Goal: Transaction & Acquisition: Subscribe to service/newsletter

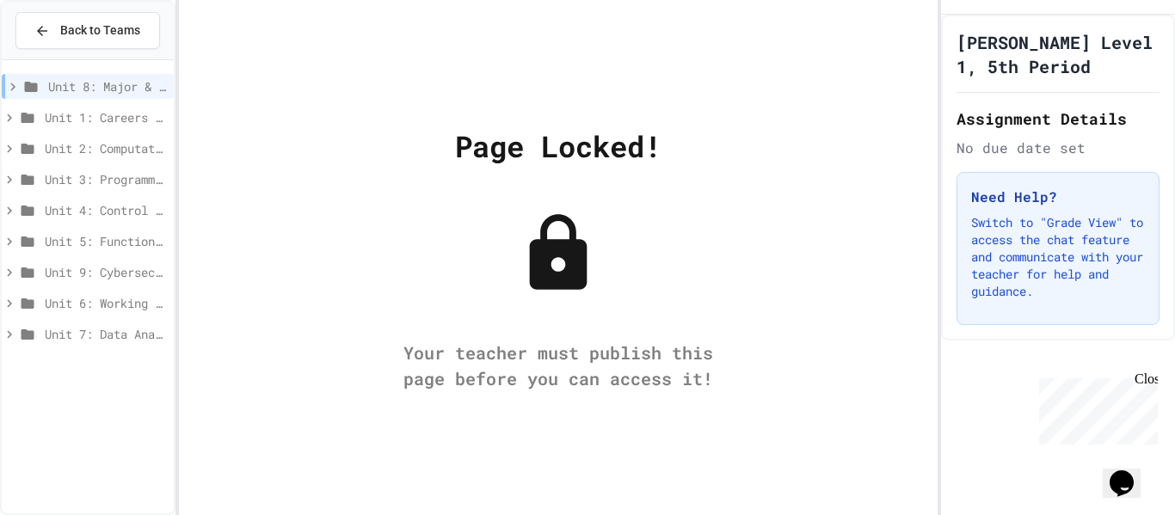
click at [98, 95] on div "Unit 8: Major & Emerging Technologies" at bounding box center [88, 86] width 172 height 25
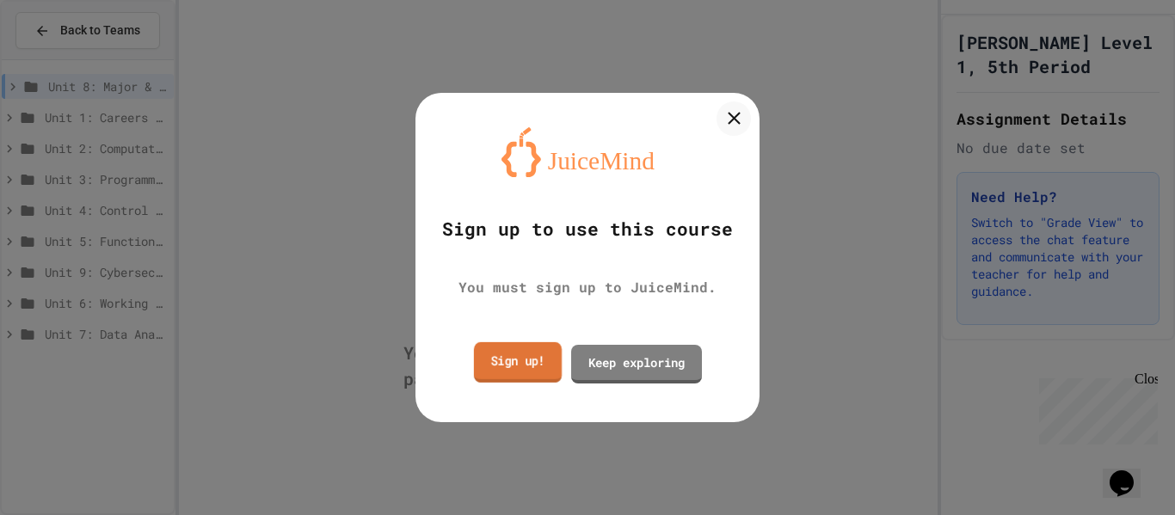
click at [551, 364] on link "Sign up!" at bounding box center [518, 362] width 88 height 40
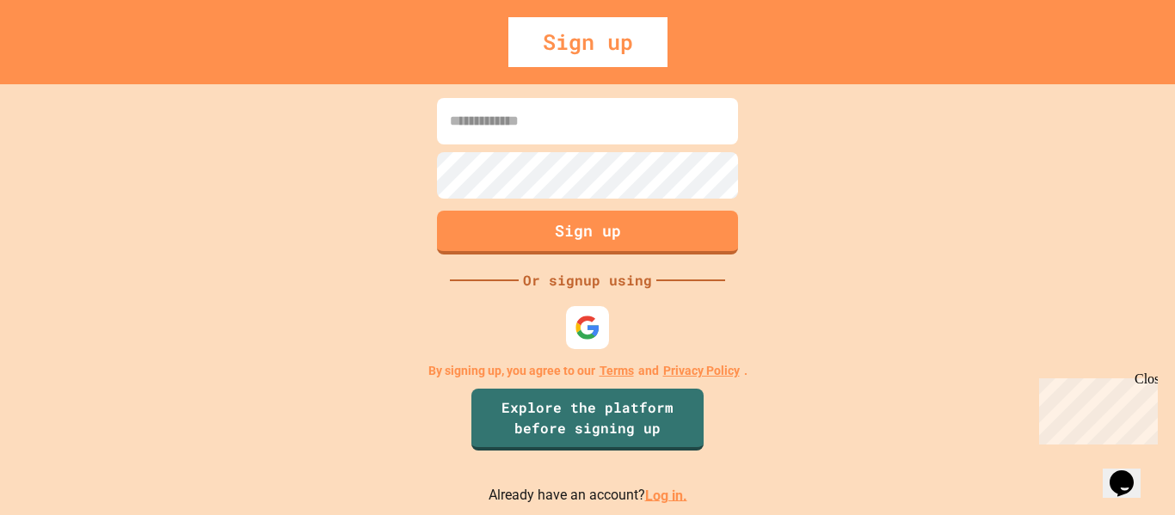
click at [545, 127] on input at bounding box center [587, 121] width 301 height 46
click at [595, 332] on img at bounding box center [588, 327] width 28 height 28
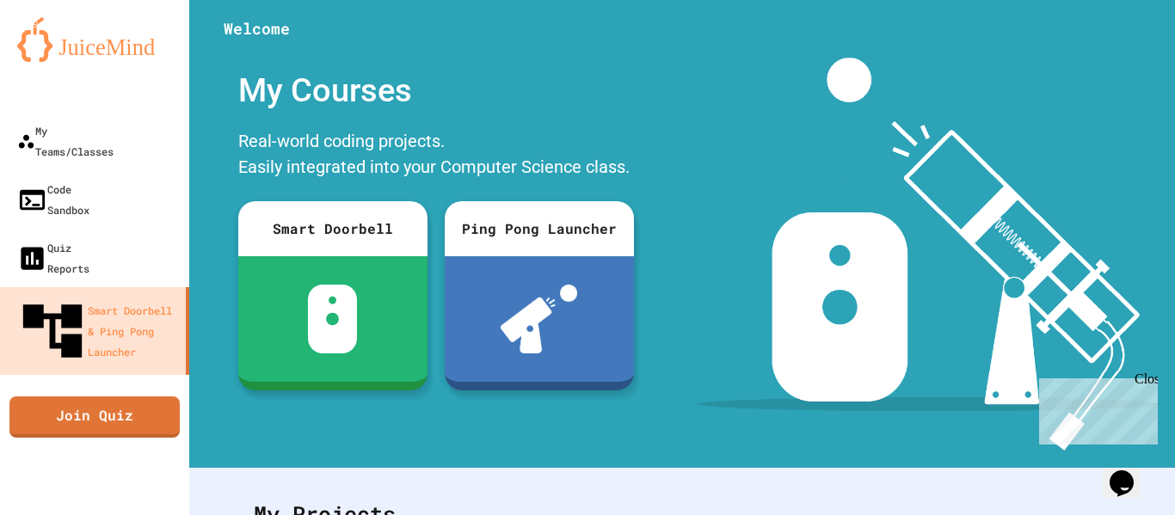
click at [74, 435] on div "My Teams/Classes Code Sandbox Quiz Reports Smart Doorbell & Ping Pong Launcher …" at bounding box center [94, 257] width 189 height 515
